Goal: Task Accomplishment & Management: Use online tool/utility

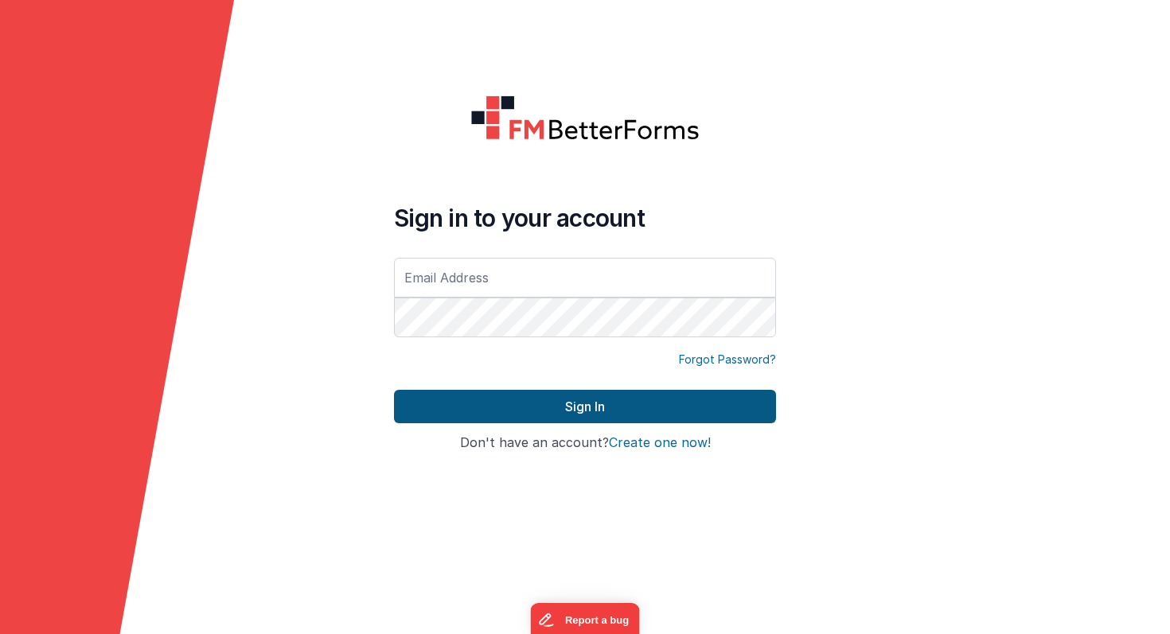
type input "[PERSON_NAME][EMAIL_ADDRESS][PERSON_NAME][DOMAIN_NAME]"
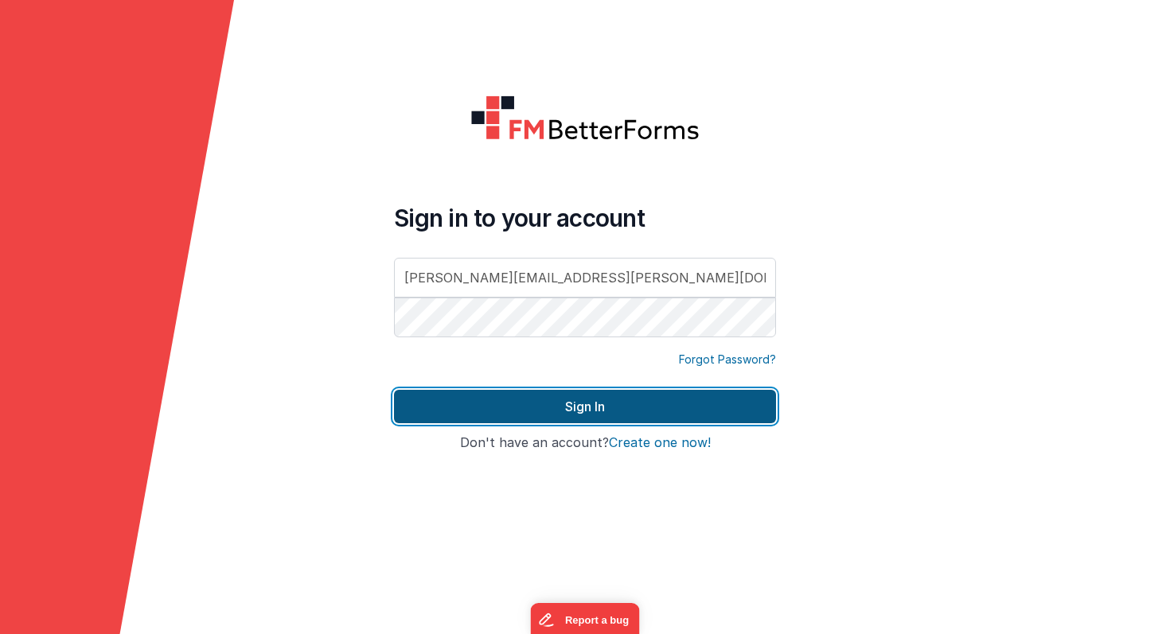
click at [485, 408] on button "Sign In" at bounding box center [585, 406] width 382 height 33
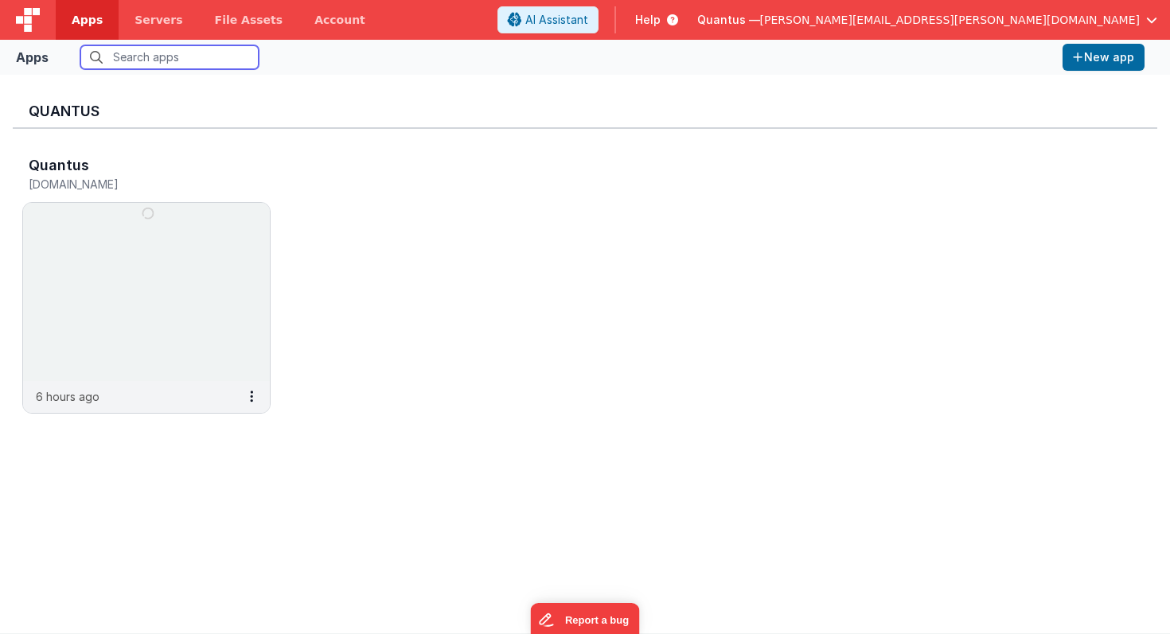
scroll to position [13, 0]
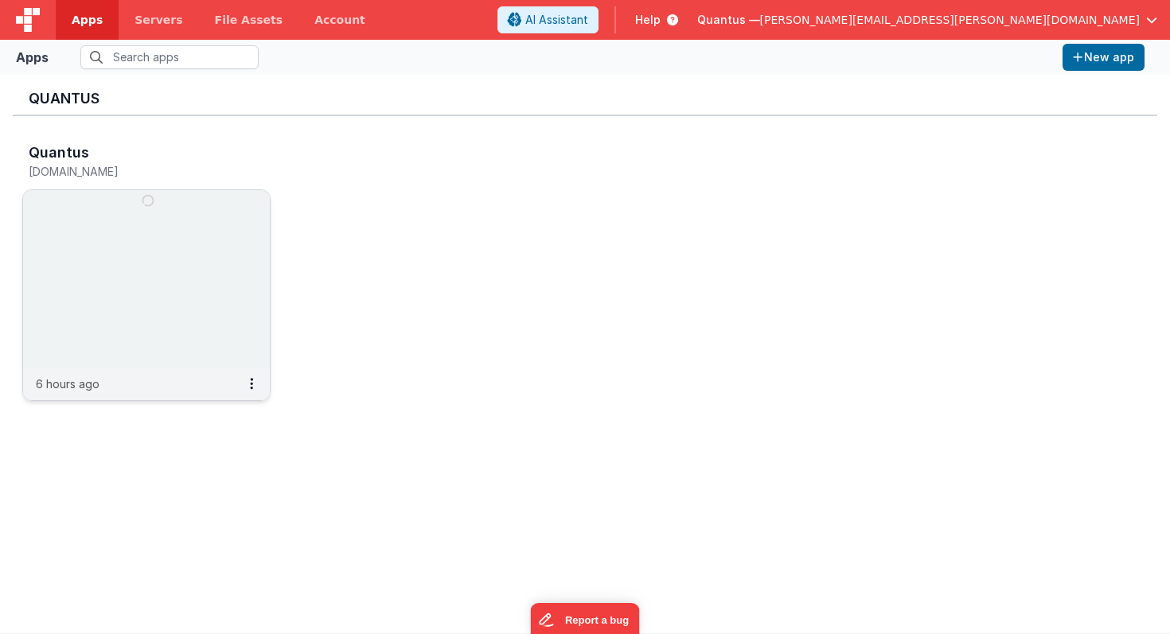
click at [137, 278] on img at bounding box center [146, 279] width 247 height 178
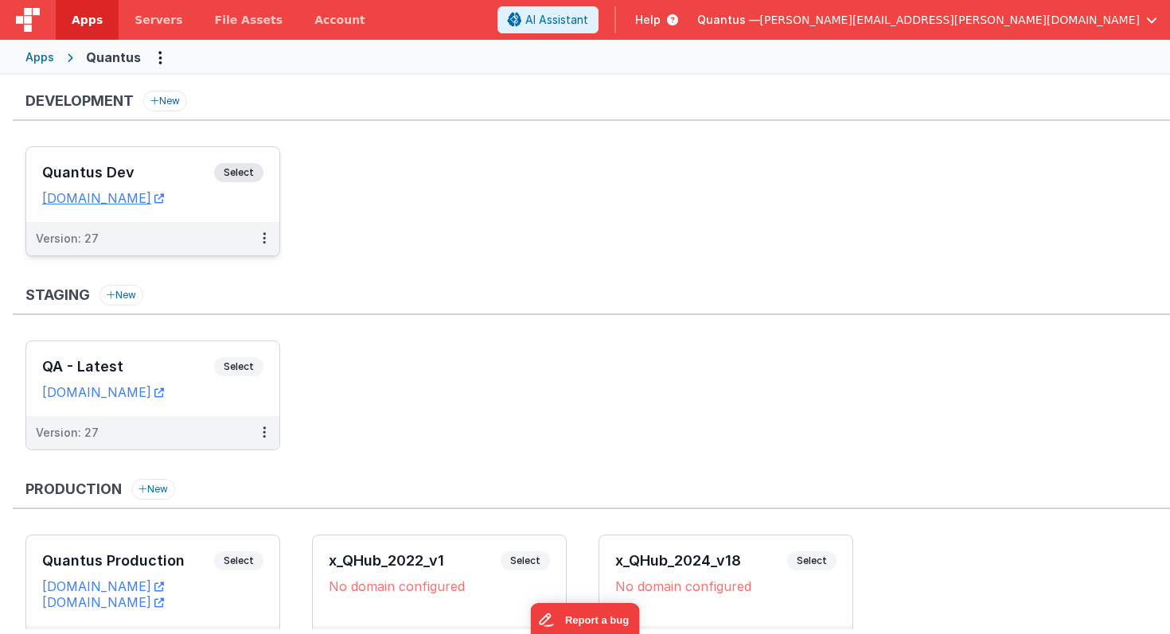
click at [154, 217] on div "Quantus Dev Select URLs [DOMAIN_NAME]" at bounding box center [152, 184] width 253 height 75
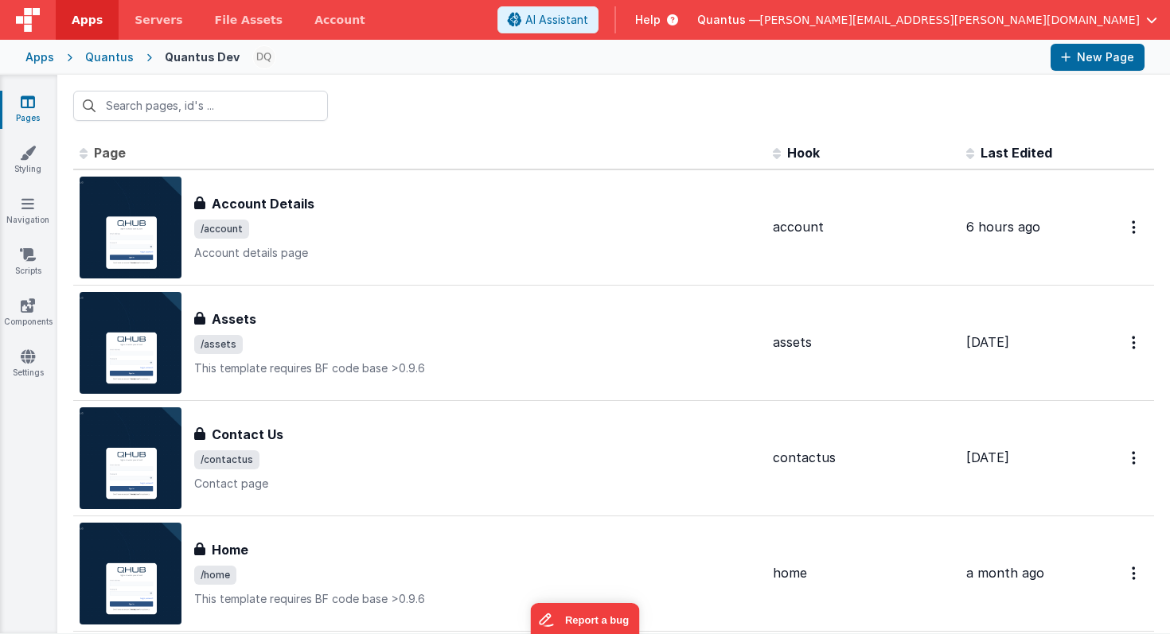
click at [1014, 158] on span "Last Edited" at bounding box center [1017, 153] width 72 height 16
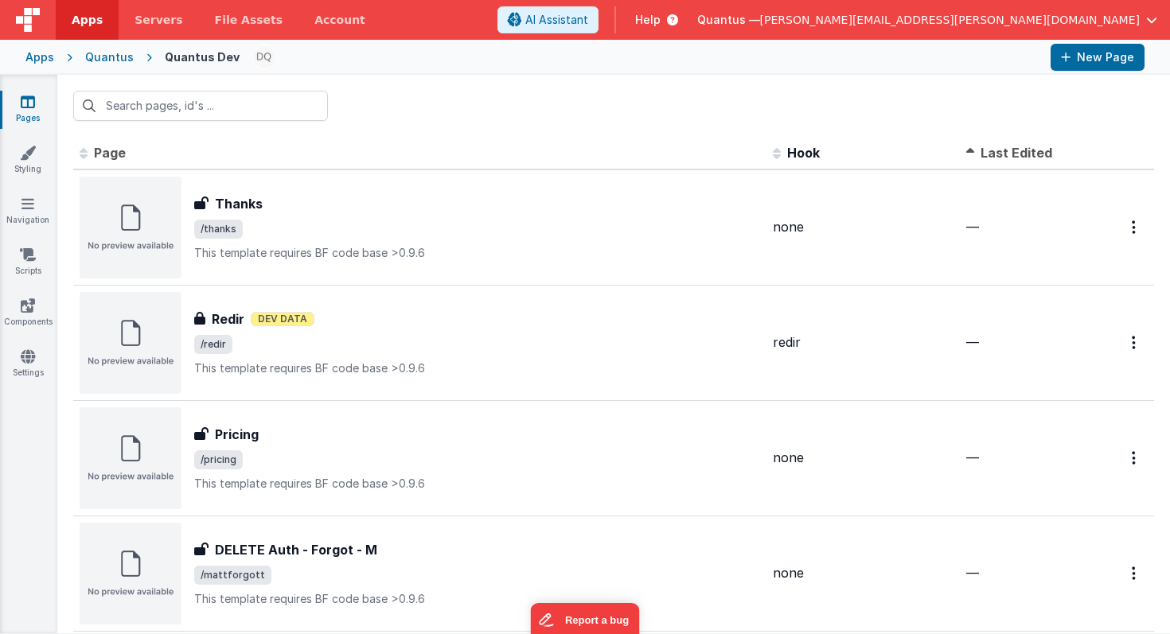
click at [1014, 158] on span "Last Edited" at bounding box center [1017, 153] width 72 height 16
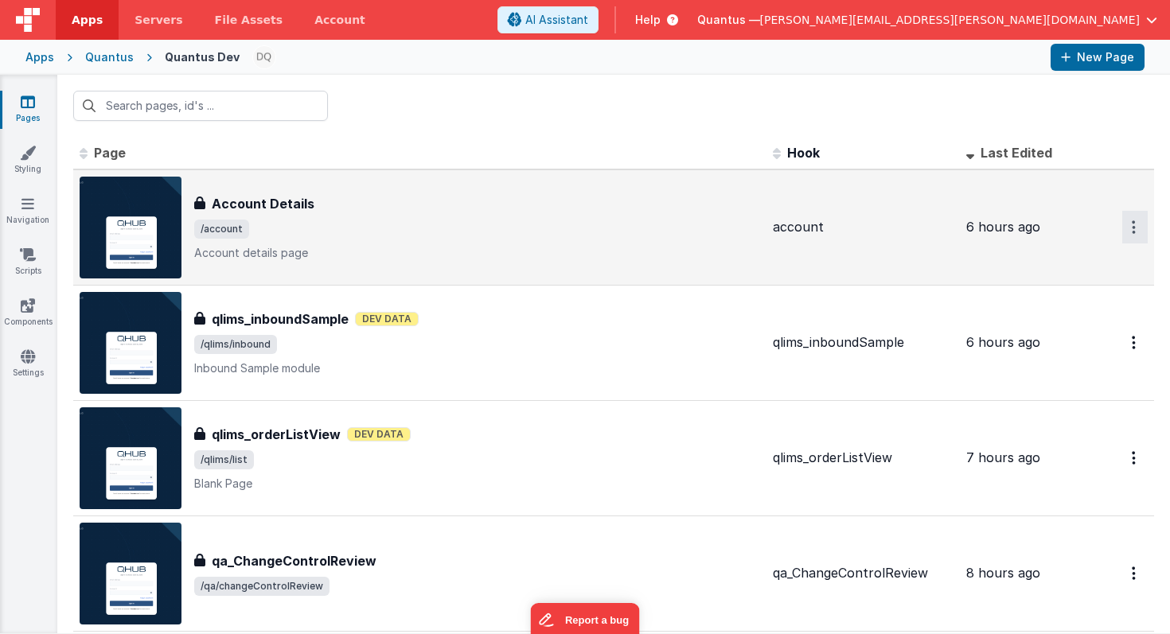
click at [1134, 223] on icon "Options" at bounding box center [1134, 227] width 4 height 14
click at [1062, 263] on link "Preview" at bounding box center [1078, 264] width 140 height 29
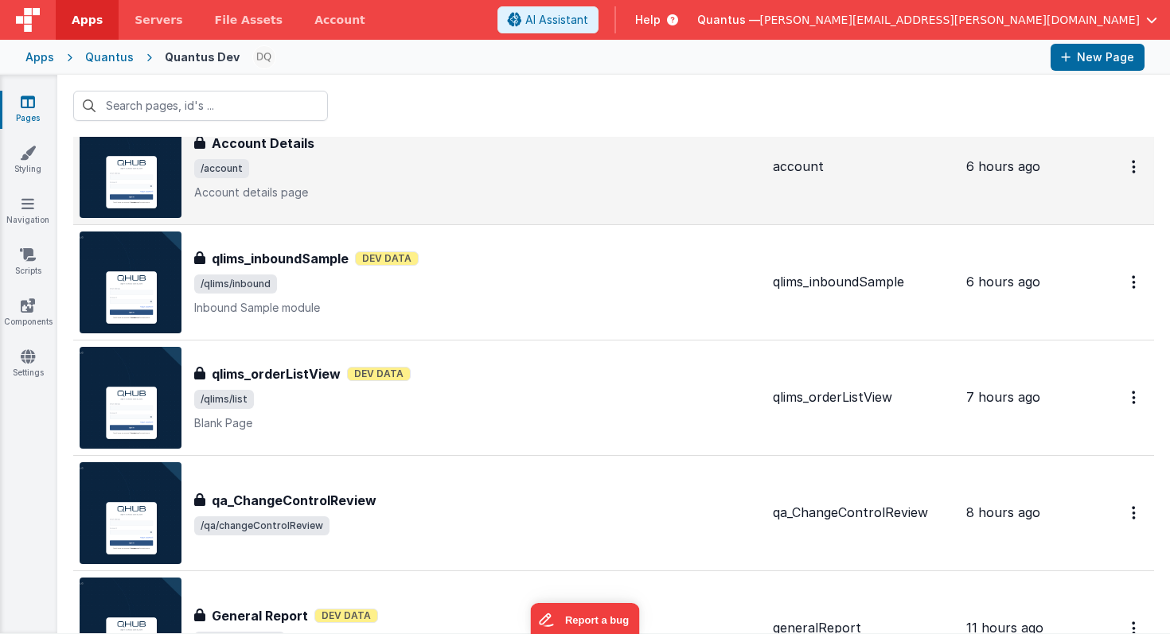
scroll to position [62, 0]
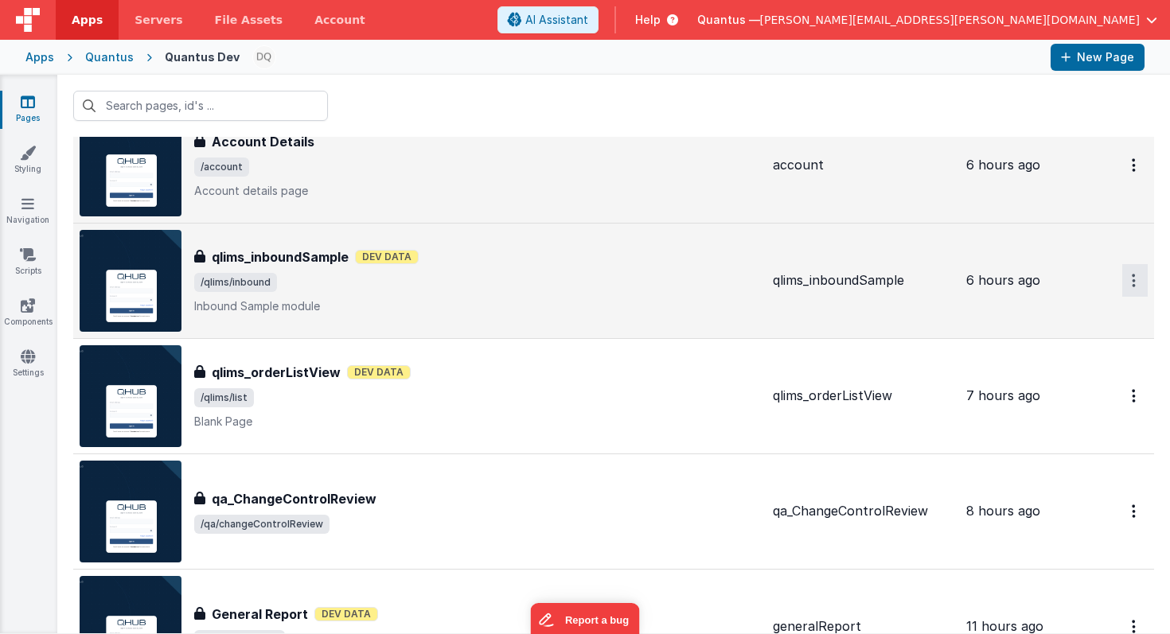
click at [1129, 181] on button "Options" at bounding box center [1134, 165] width 25 height 33
click at [1060, 319] on link "Preview" at bounding box center [1078, 317] width 140 height 29
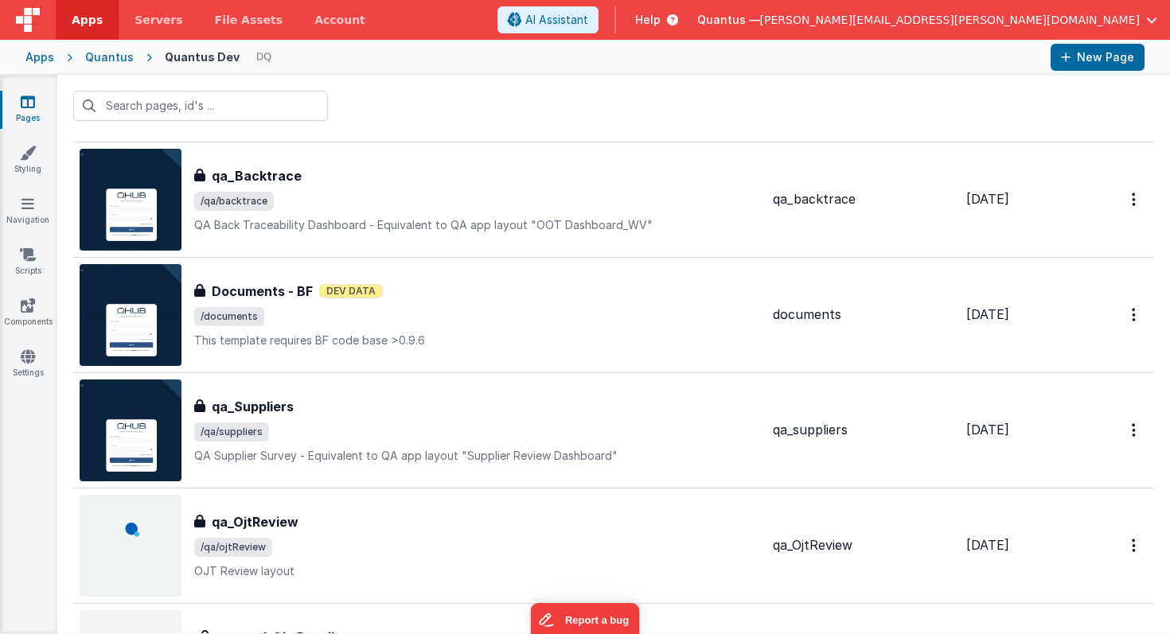
scroll to position [614, 0]
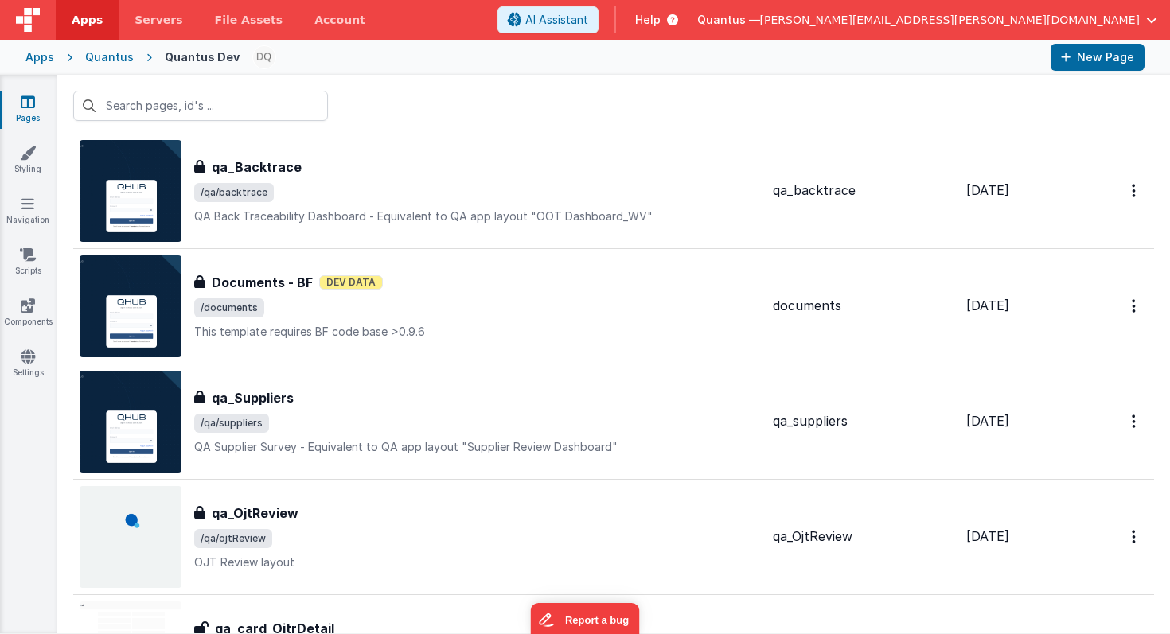
click at [111, 53] on div "Quantus" at bounding box center [109, 57] width 49 height 16
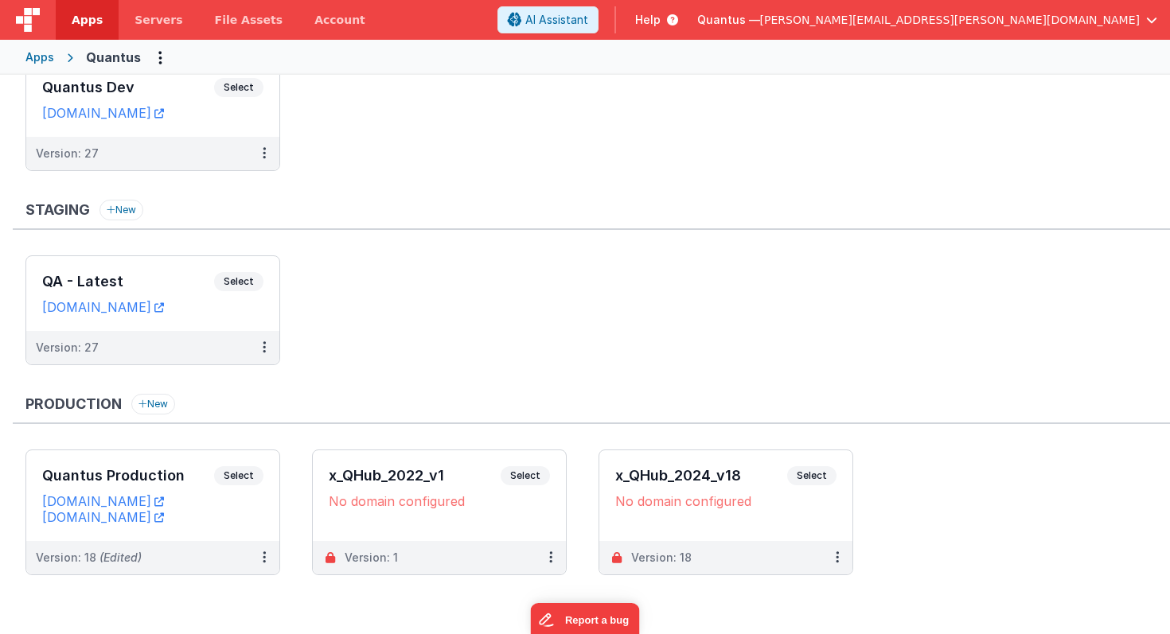
scroll to position [86, 0]
click at [146, 322] on div "QA - Latest Select URLs [DOMAIN_NAME]" at bounding box center [152, 293] width 253 height 75
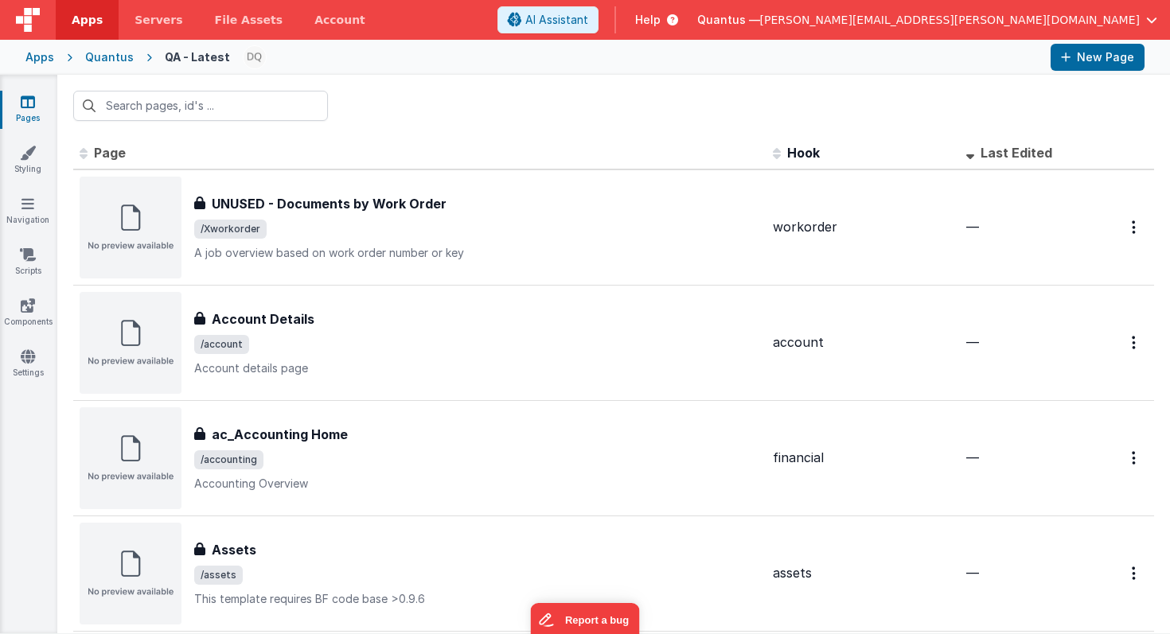
click at [1032, 148] on span "Last Edited" at bounding box center [1017, 153] width 72 height 16
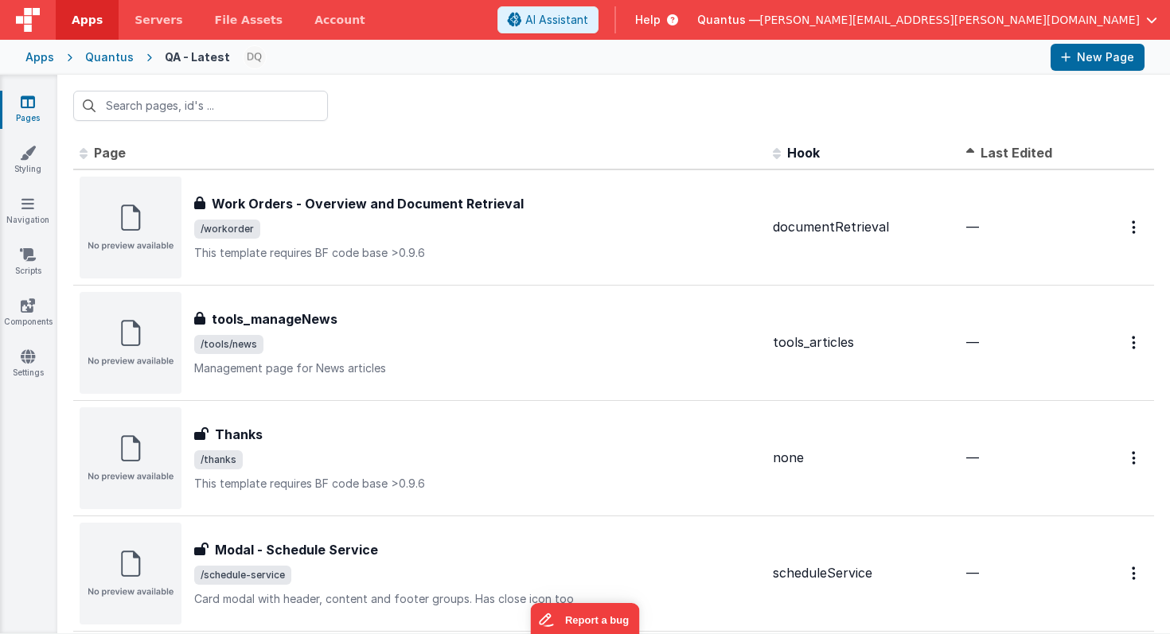
click at [1032, 148] on span "Last Edited" at bounding box center [1017, 153] width 72 height 16
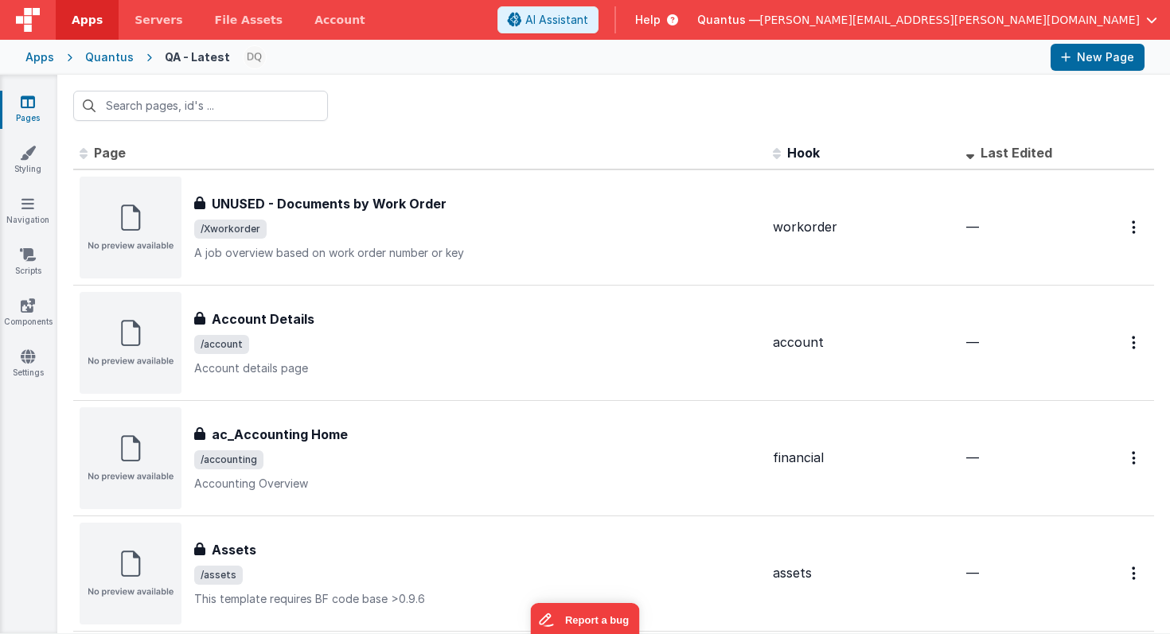
click at [1032, 148] on span "Last Edited" at bounding box center [1017, 153] width 72 height 16
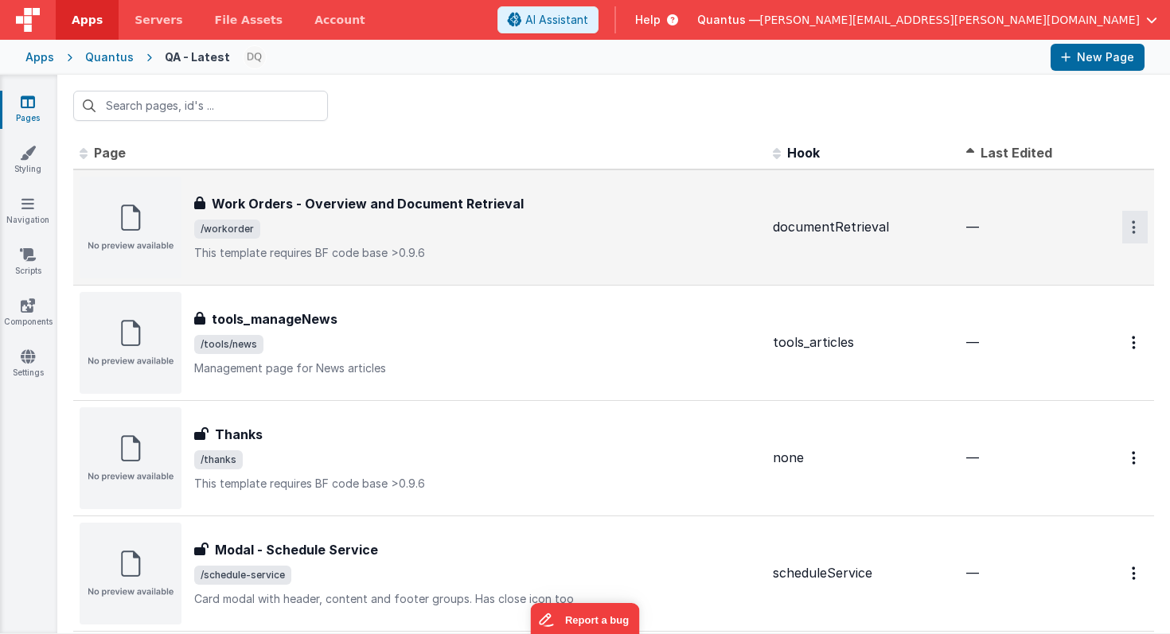
click at [1133, 227] on icon "Options" at bounding box center [1134, 227] width 4 height 14
click at [1071, 260] on link "Preview" at bounding box center [1078, 264] width 140 height 29
click at [112, 53] on div "Quantus" at bounding box center [109, 57] width 49 height 16
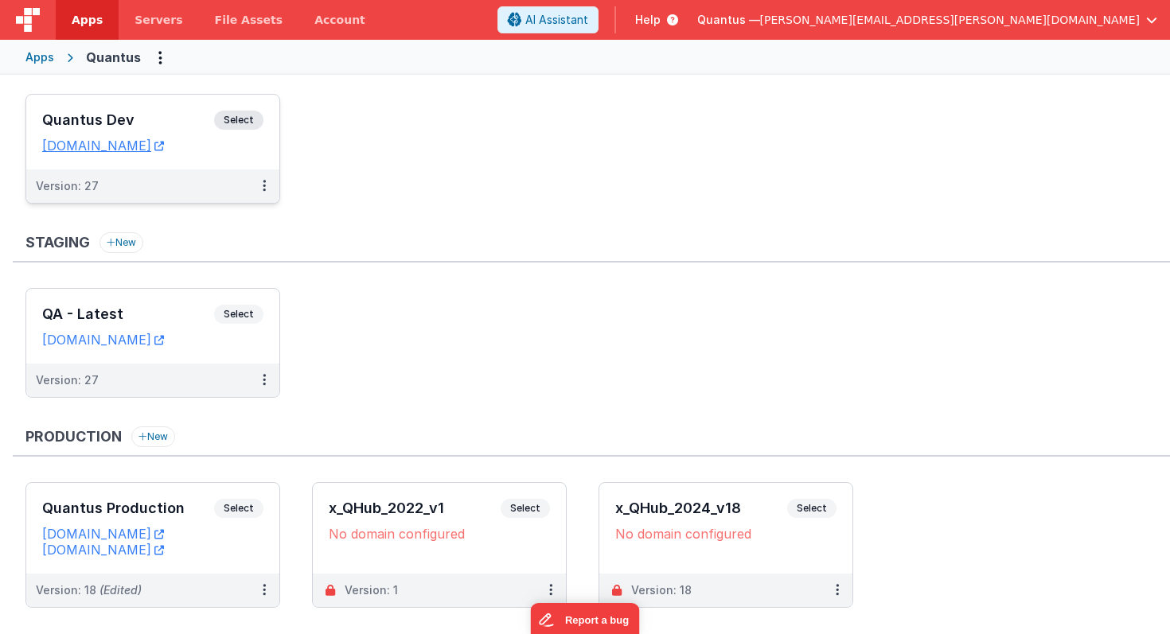
scroll to position [28, 0]
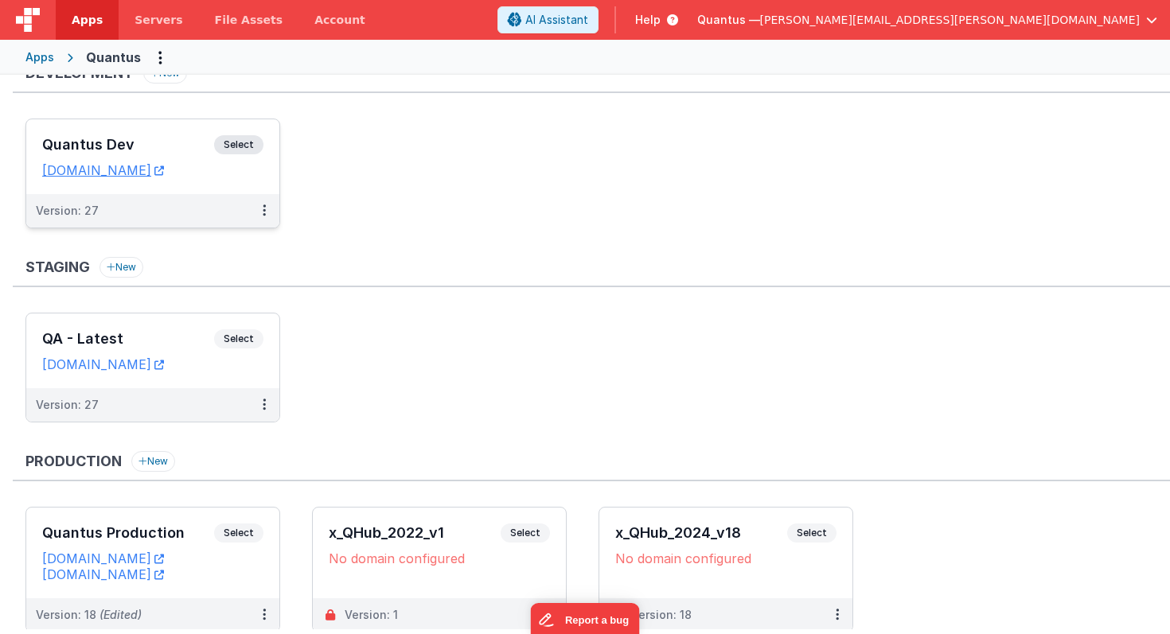
click at [181, 191] on div "Quantus Dev Select URLs [DOMAIN_NAME]" at bounding box center [152, 156] width 253 height 75
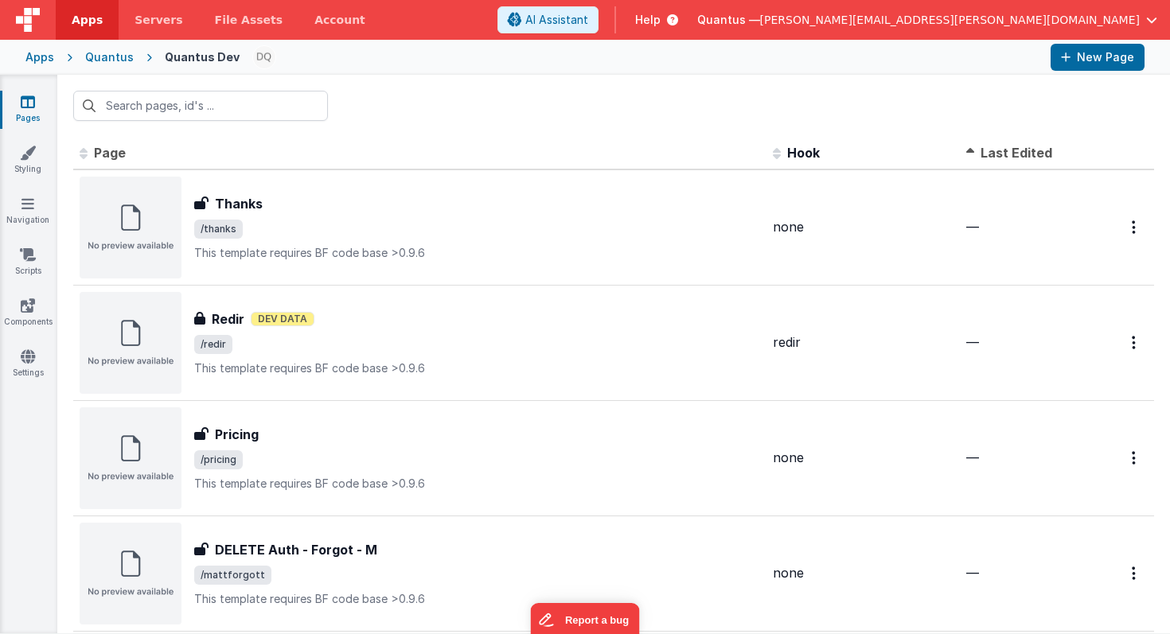
click at [94, 145] on span "Page" at bounding box center [110, 153] width 32 height 16
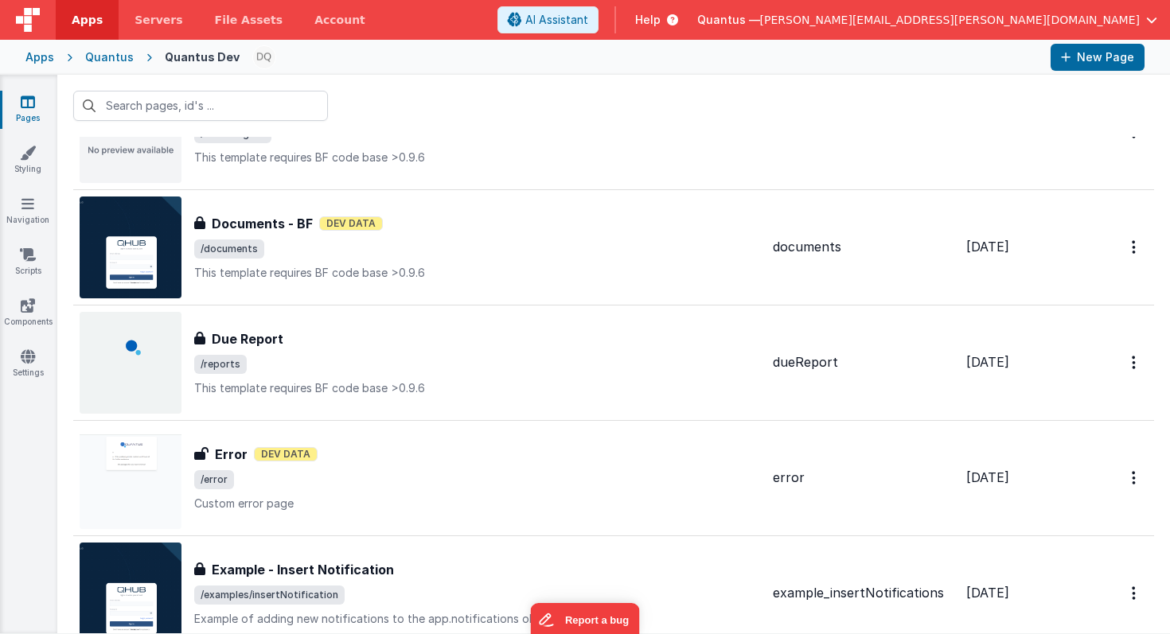
scroll to position [1483, 0]
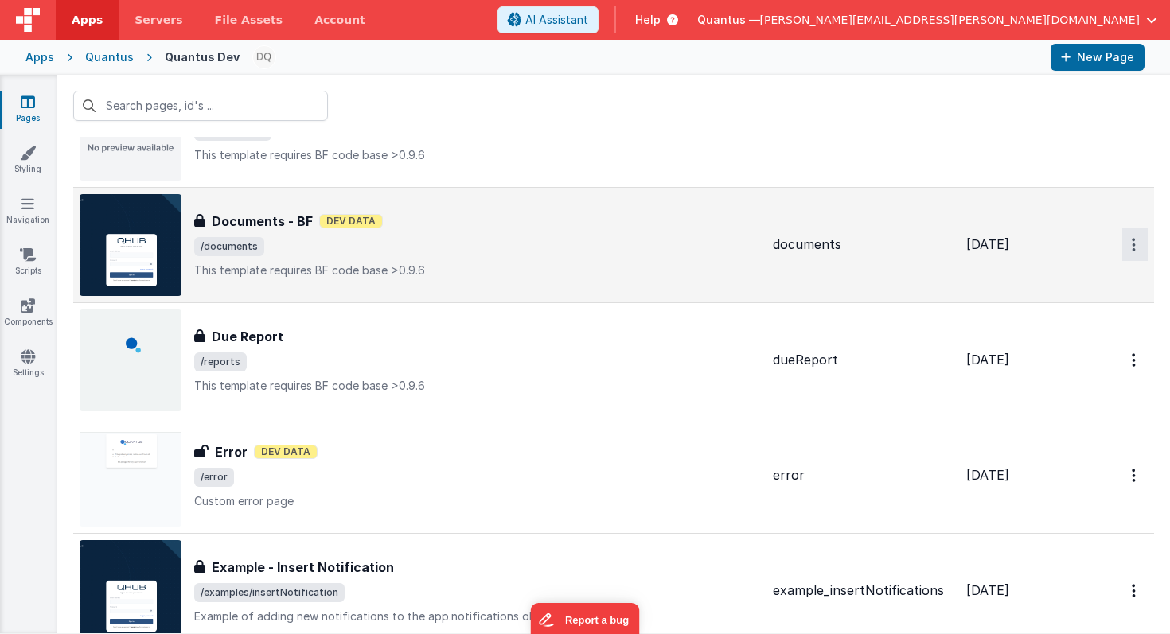
click at [1086, 279] on link "Preview" at bounding box center [1078, 281] width 140 height 29
